Goal: Task Accomplishment & Management: Manage account settings

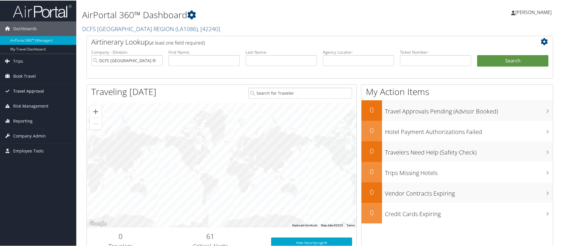
click at [33, 89] on span "Travel Approval" at bounding box center [28, 90] width 31 height 15
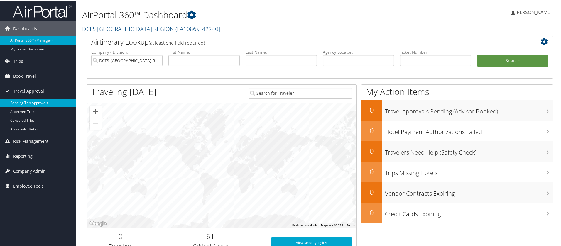
click at [52, 100] on link "Pending Trip Approvals" at bounding box center [38, 102] width 76 height 9
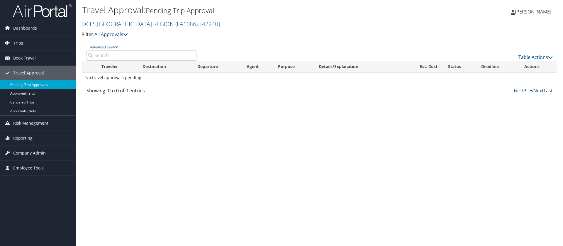
click at [28, 42] on link "Trips" at bounding box center [38, 43] width 76 height 15
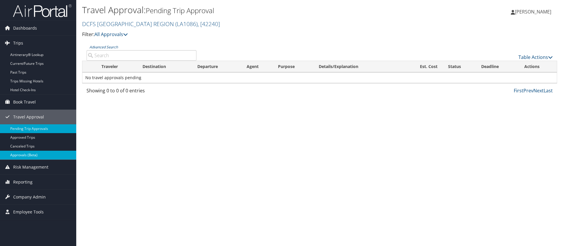
click at [27, 156] on link "Approvals (Beta)" at bounding box center [38, 155] width 76 height 9
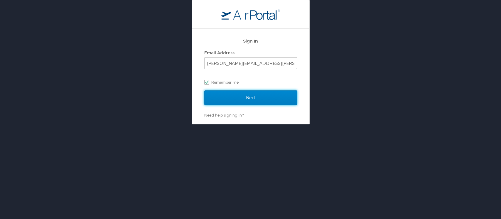
click at [260, 93] on input "Next" at bounding box center [250, 97] width 93 height 15
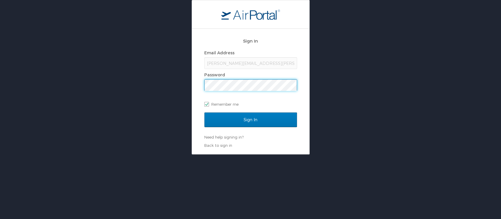
click at [204, 112] on input "Sign In" at bounding box center [250, 119] width 93 height 15
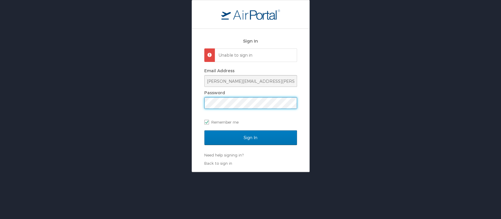
click at [204, 130] on input "Sign In" at bounding box center [250, 137] width 93 height 15
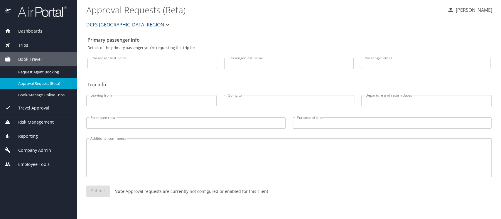
click at [53, 109] on div "Travel Approval" at bounding box center [38, 108] width 67 height 6
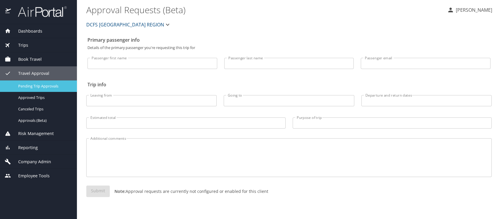
click at [50, 87] on span "Pending Trip Approvals" at bounding box center [44, 86] width 52 height 6
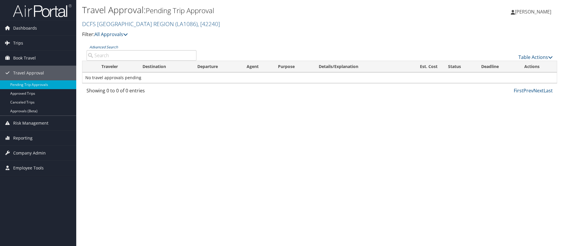
click at [188, 57] on input "Advanced Search" at bounding box center [142, 55] width 110 height 11
type input "jasmine"
click at [22, 47] on span "Trips" at bounding box center [18, 43] width 10 height 15
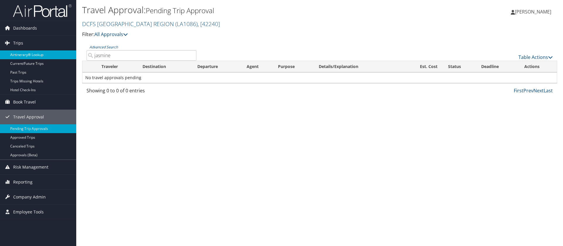
click at [29, 52] on link "Airtinerary® Lookup" at bounding box center [38, 54] width 76 height 9
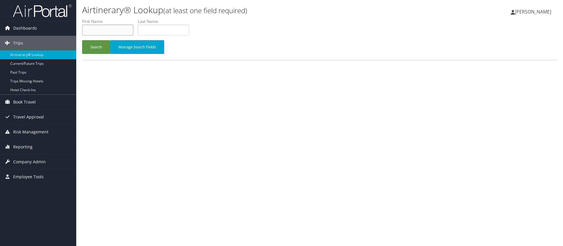
click at [114, 28] on input "text" at bounding box center [107, 30] width 51 height 11
type input "jasmine"
type input "carmouche"
click at [82, 40] on button "Search" at bounding box center [96, 47] width 28 height 14
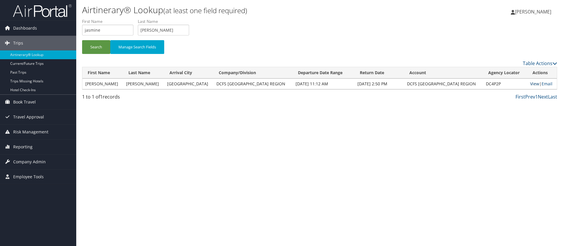
click at [530, 82] on link "View" at bounding box center [534, 84] width 9 height 6
click at [530, 85] on link "View" at bounding box center [534, 84] width 9 height 6
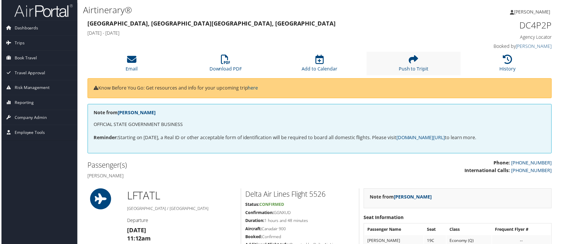
click at [395, 62] on li "Push to Tripit" at bounding box center [414, 64] width 94 height 24
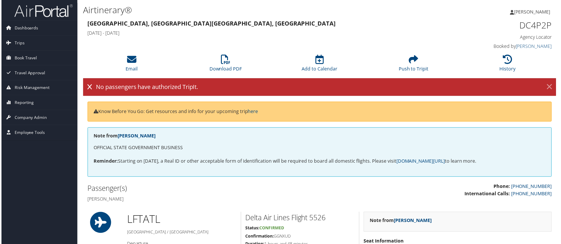
click at [547, 83] on link "×" at bounding box center [551, 88] width 10 height 12
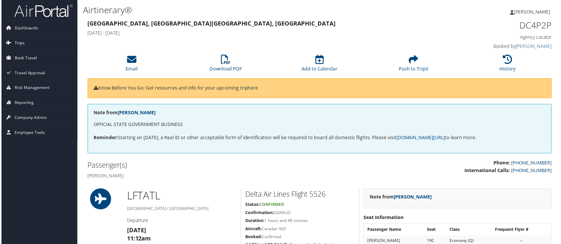
click at [29, 40] on link "Trips" at bounding box center [38, 43] width 76 height 15
click at [26, 104] on span "Book Travel" at bounding box center [24, 102] width 23 height 15
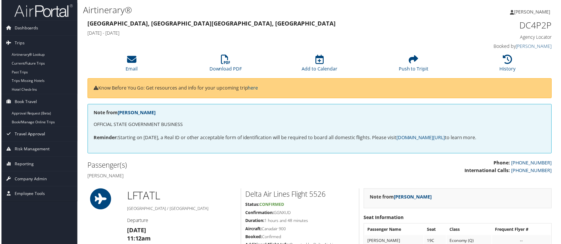
click at [41, 131] on span "Travel Approval" at bounding box center [28, 134] width 31 height 15
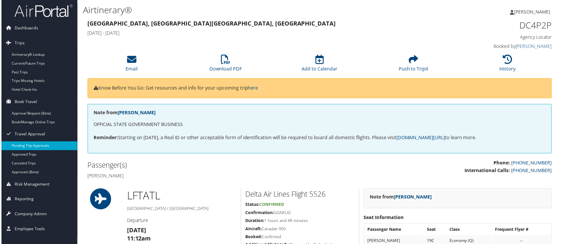
click at [41, 149] on link "Pending Trip Approvals" at bounding box center [38, 146] width 76 height 9
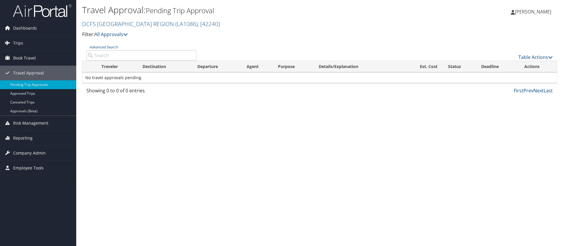
click at [124, 53] on input "Advanced Search" at bounding box center [142, 55] width 110 height 11
type input "jasmine"
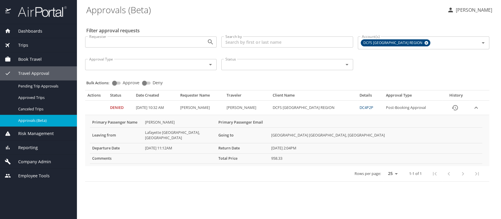
click at [372, 108] on link "DC4P2P" at bounding box center [366, 107] width 14 height 5
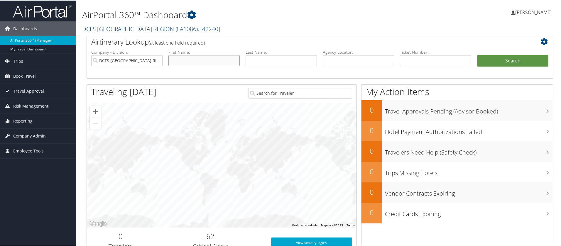
click at [182, 60] on input "text" at bounding box center [203, 60] width 71 height 11
type input "djenaba"
click at [477, 55] on button "Search" at bounding box center [512, 61] width 71 height 12
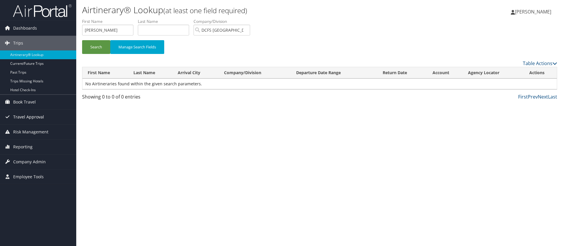
click at [28, 112] on span "Travel Approval" at bounding box center [28, 117] width 31 height 15
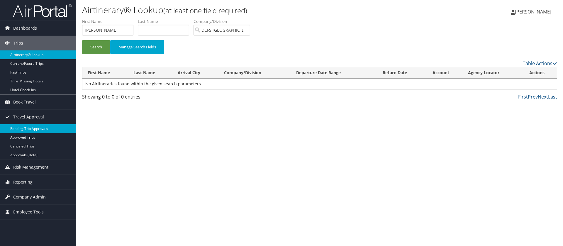
click at [49, 131] on link "Pending Trip Approvals" at bounding box center [38, 128] width 76 height 9
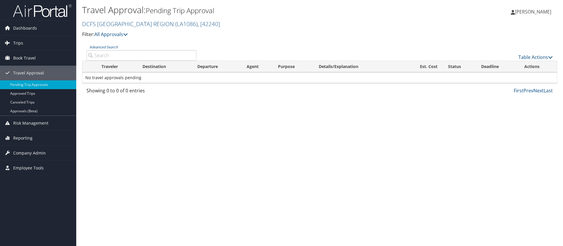
click at [186, 53] on input "Advanced Search" at bounding box center [142, 55] width 110 height 11
type input "djena"
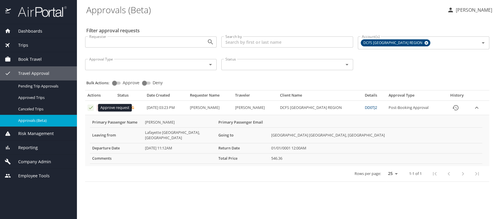
click at [92, 108] on icon "Approval table" at bounding box center [91, 108] width 6 height 6
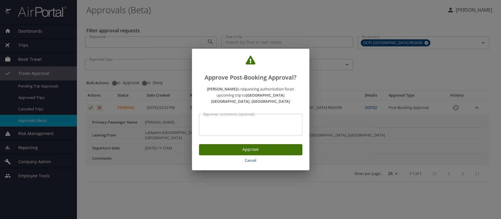
click at [231, 114] on div "Approver comments (optional)" at bounding box center [250, 125] width 103 height 22
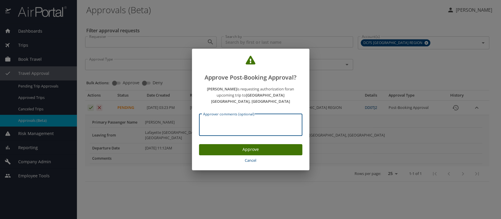
type textarea "a"
type textarea "Approved 9-10-25"
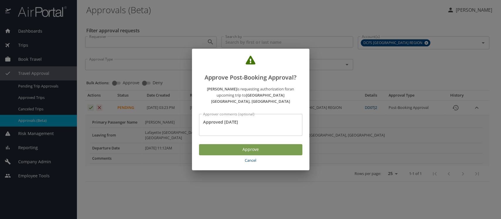
click at [260, 144] on button "Approve" at bounding box center [250, 149] width 103 height 11
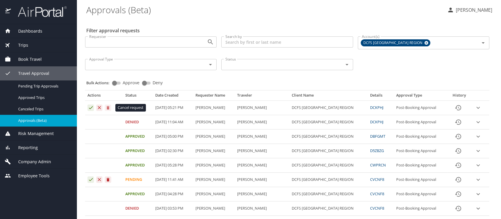
click at [111, 107] on button "Approval table" at bounding box center [108, 107] width 6 height 6
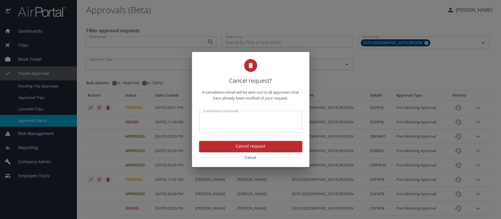
click at [219, 116] on textarea "Comments (optional)" at bounding box center [250, 121] width 95 height 11
type textarea "did not travel"
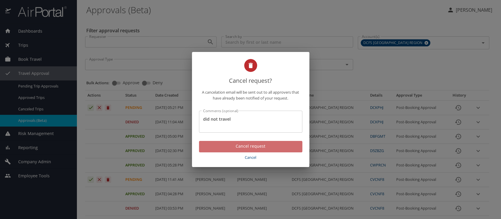
click at [250, 144] on span "Cancel request" at bounding box center [251, 146] width 94 height 7
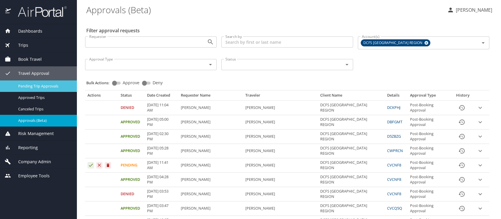
click at [52, 88] on span "Pending Trip Approvals" at bounding box center [44, 86] width 52 height 6
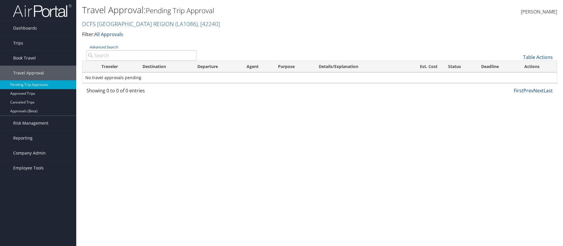
click at [127, 51] on input "Advanced Search" at bounding box center [142, 55] width 110 height 11
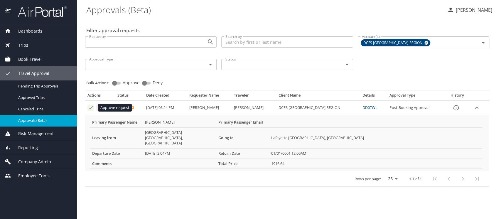
click at [89, 107] on icon "Approval table" at bounding box center [91, 108] width 6 height 6
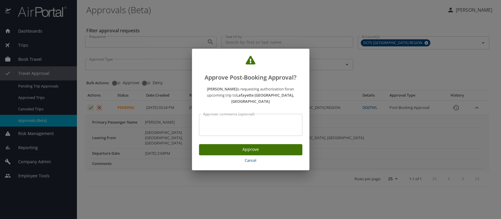
click at [228, 114] on div "Approver comments (optional)" at bounding box center [250, 125] width 103 height 22
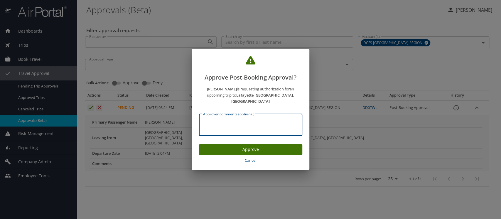
type textarea "R"
type textarea "Approved 9-10-25"
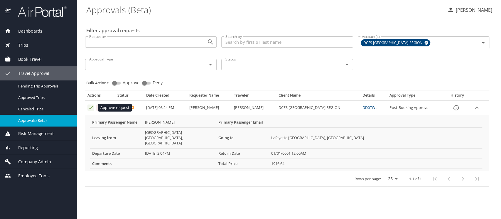
click at [89, 107] on icon "Approval table" at bounding box center [91, 108] width 6 height 6
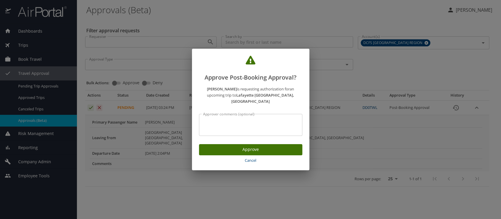
click at [240, 115] on div "Approver comments (optional)" at bounding box center [250, 125] width 103 height 22
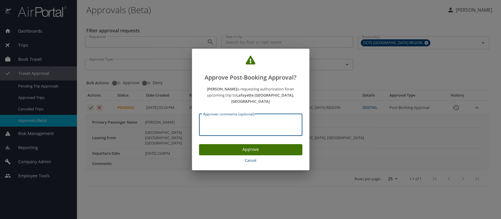
click at [244, 157] on span "Cancel" at bounding box center [250, 160] width 99 height 7
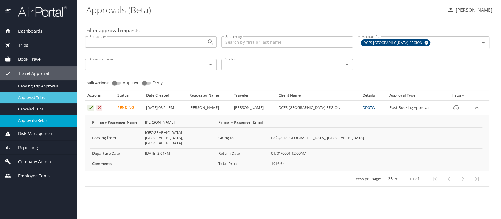
click at [43, 96] on span "Approved Trips" at bounding box center [44, 98] width 52 height 6
click at [369, 106] on link "DD0TWL" at bounding box center [369, 107] width 15 height 5
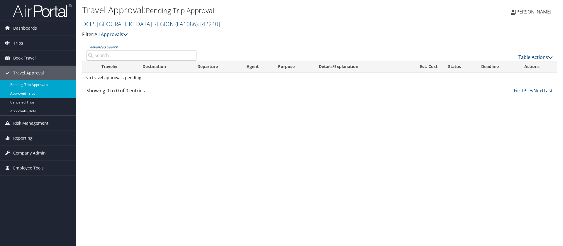
click at [43, 92] on link "Approved Trips" at bounding box center [38, 93] width 76 height 9
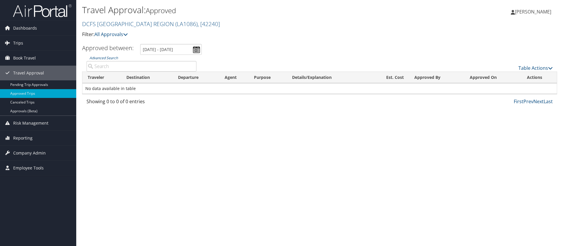
click at [43, 92] on link "Approved Trips" at bounding box center [38, 93] width 76 height 9
click at [48, 110] on link "Approvals (Beta)" at bounding box center [38, 111] width 76 height 9
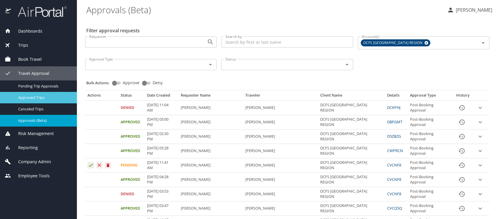
click at [32, 98] on span "Approved Trips" at bounding box center [44, 98] width 52 height 6
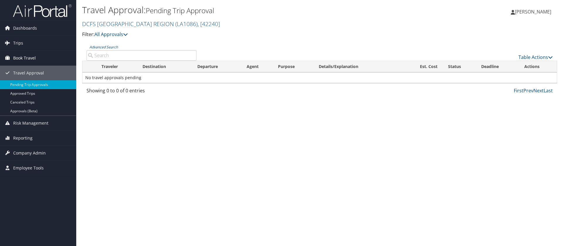
click at [25, 53] on span "Book Travel" at bounding box center [24, 58] width 23 height 15
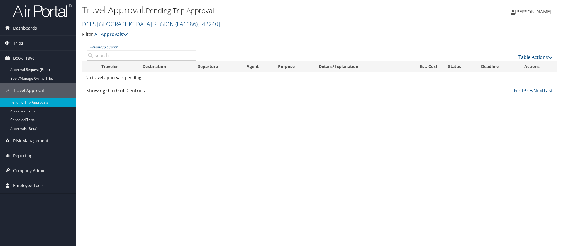
click at [24, 43] on link "Trips" at bounding box center [38, 43] width 76 height 15
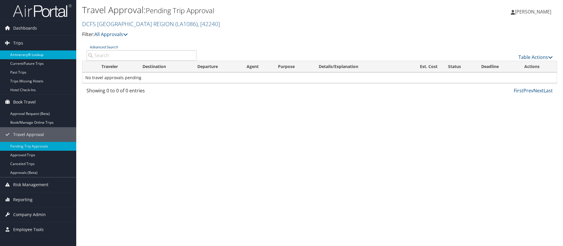
click at [38, 53] on link "Airtinerary® Lookup" at bounding box center [38, 54] width 76 height 9
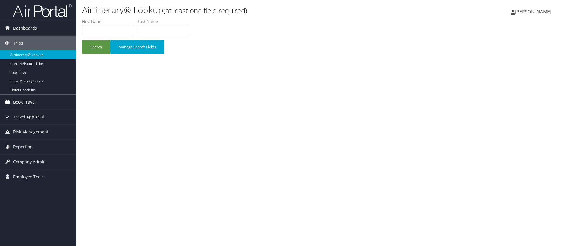
click at [40, 103] on link "Book Travel" at bounding box center [38, 102] width 76 height 15
click at [35, 131] on span "Travel Approval" at bounding box center [28, 134] width 31 height 15
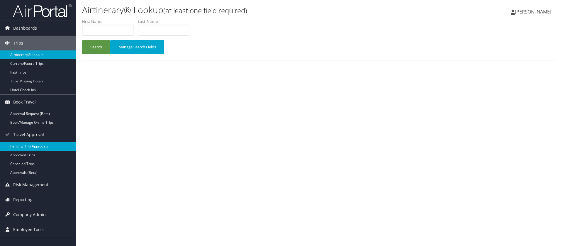
click at [44, 146] on link "Pending Trip Approvals" at bounding box center [38, 146] width 76 height 9
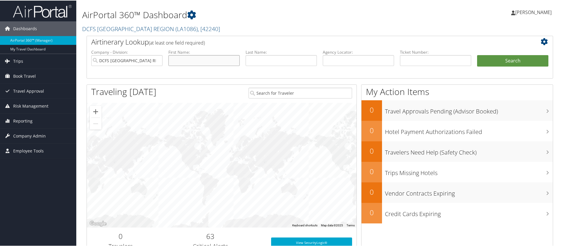
click at [214, 62] on input "text" at bounding box center [203, 60] width 71 height 11
type input "[PERSON_NAME]"
click at [509, 57] on button "Search" at bounding box center [512, 61] width 71 height 12
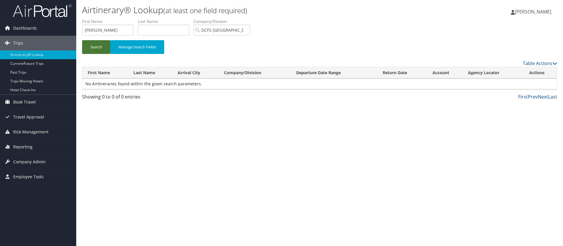
click at [86, 45] on button "Search" at bounding box center [96, 47] width 28 height 14
click at [36, 118] on span "Travel Approval" at bounding box center [28, 117] width 31 height 15
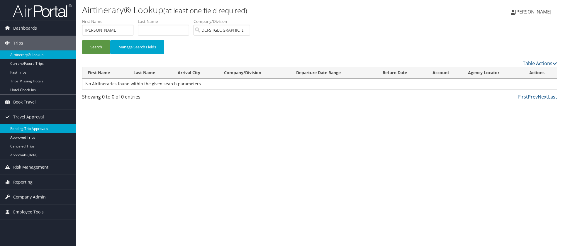
click at [39, 129] on link "Pending Trip Approvals" at bounding box center [38, 128] width 76 height 9
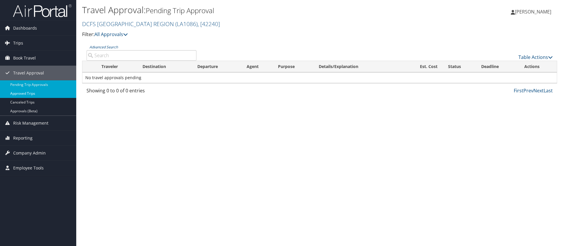
click at [40, 92] on link "Approved Trips" at bounding box center [38, 93] width 76 height 9
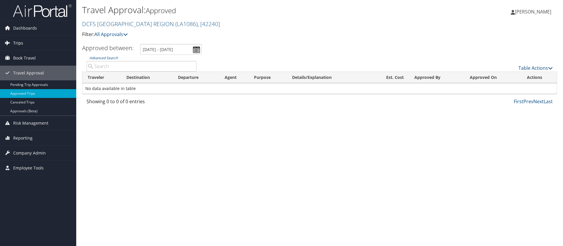
click at [21, 40] on span "Trips" at bounding box center [18, 43] width 10 height 15
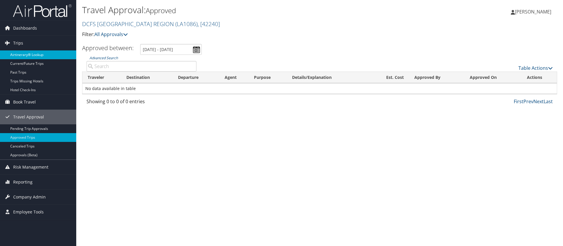
click at [60, 53] on link "Airtinerary® Lookup" at bounding box center [38, 54] width 76 height 9
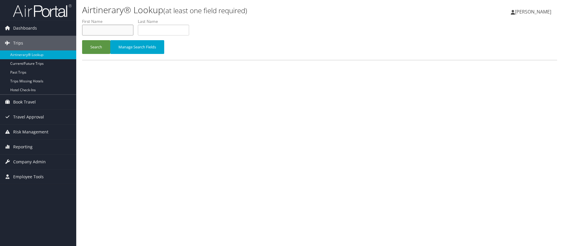
click at [102, 33] on input "text" at bounding box center [107, 30] width 51 height 11
click at [35, 99] on span "Book Travel" at bounding box center [24, 102] width 23 height 15
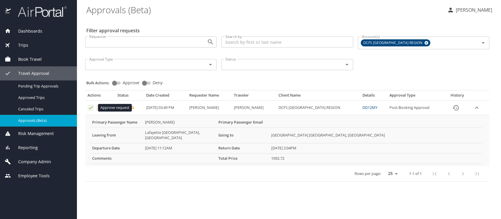
click at [89, 105] on icon "Approval table" at bounding box center [91, 108] width 6 height 6
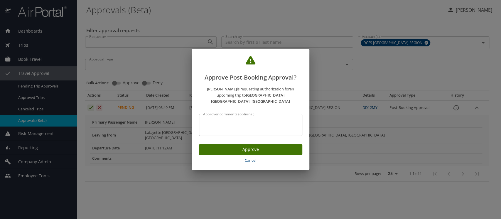
click at [207, 119] on textarea "Approver comments (optional)" at bounding box center [250, 124] width 95 height 11
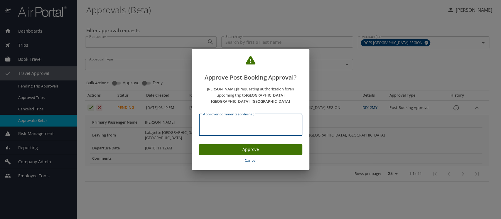
type textarea "a"
type textarea "APPROVED 9-10-25"
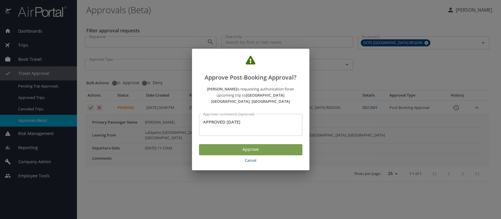
click at [273, 148] on span "Approve" at bounding box center [251, 149] width 94 height 7
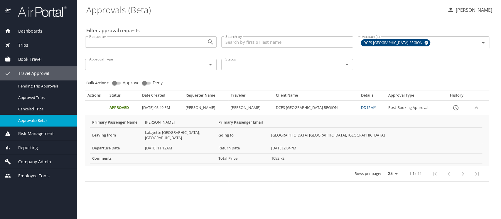
click at [376, 106] on link "DD12MY" at bounding box center [368, 107] width 15 height 5
